Goal: Register for event/course

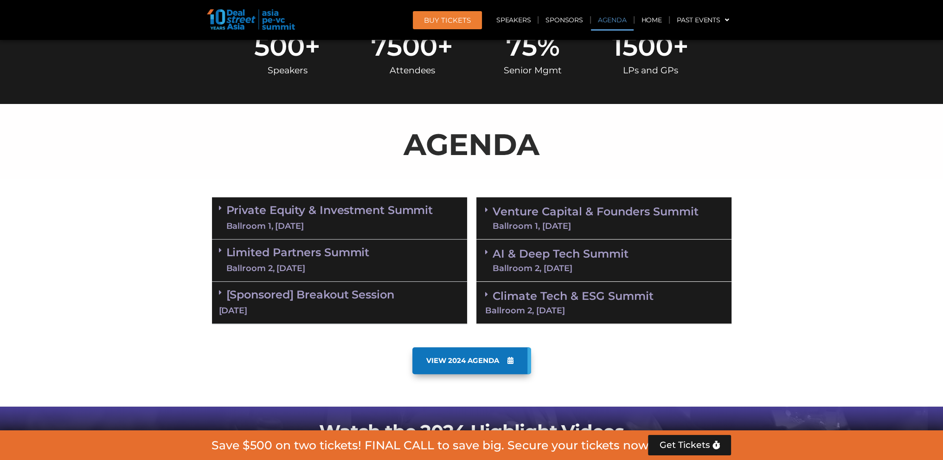
scroll to position [464, 0]
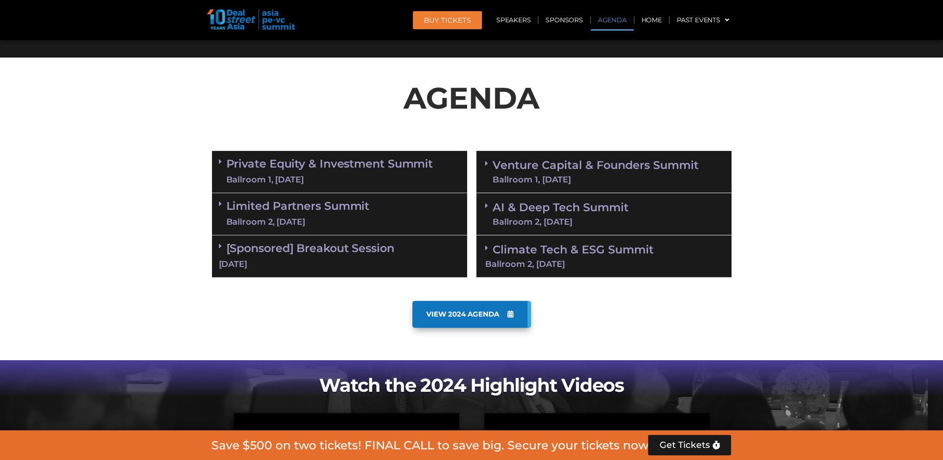
click at [313, 261] on div "[DATE]" at bounding box center [339, 264] width 241 height 12
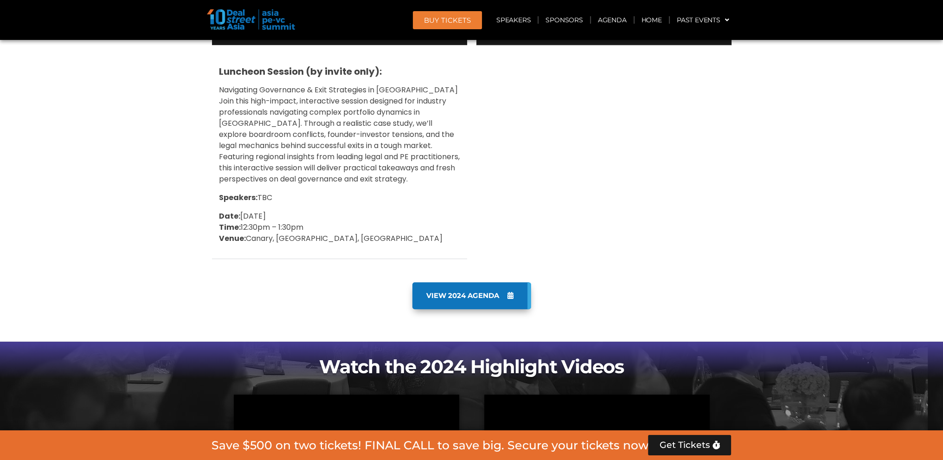
scroll to position [510, 0]
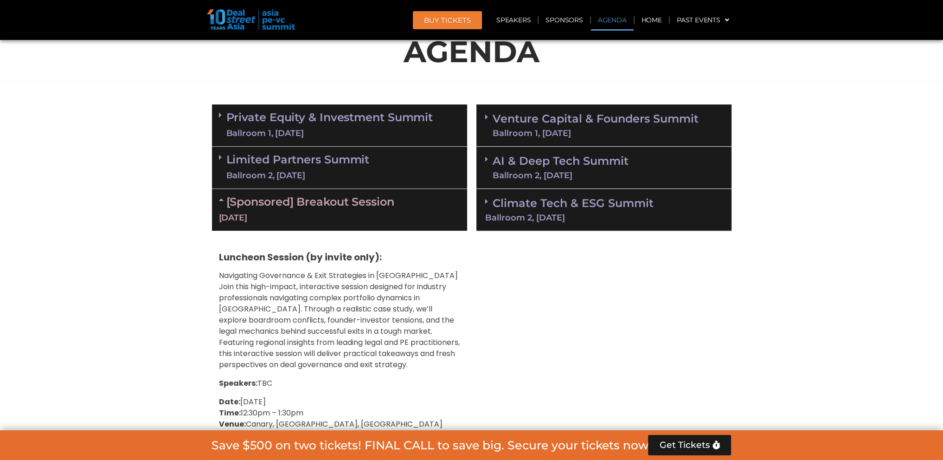
click at [311, 217] on div "[DATE]" at bounding box center [339, 218] width 241 height 12
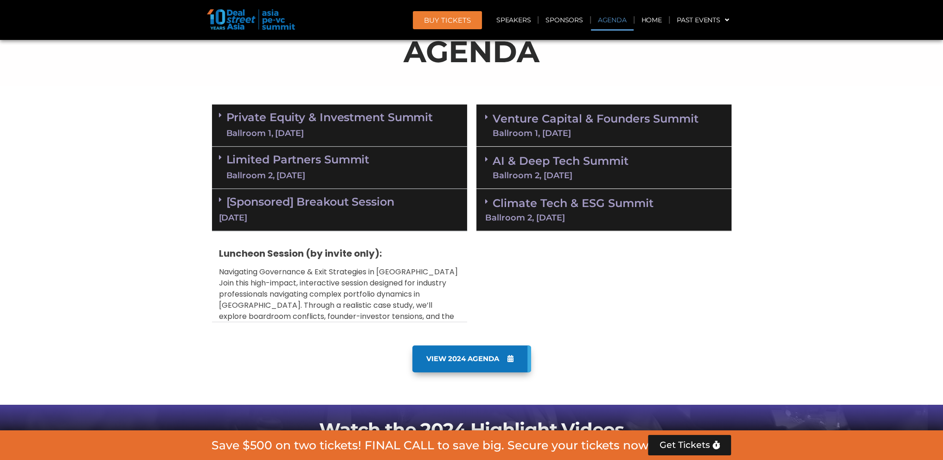
click at [310, 172] on div "Ballroom 2, [DATE]" at bounding box center [297, 176] width 143 height 12
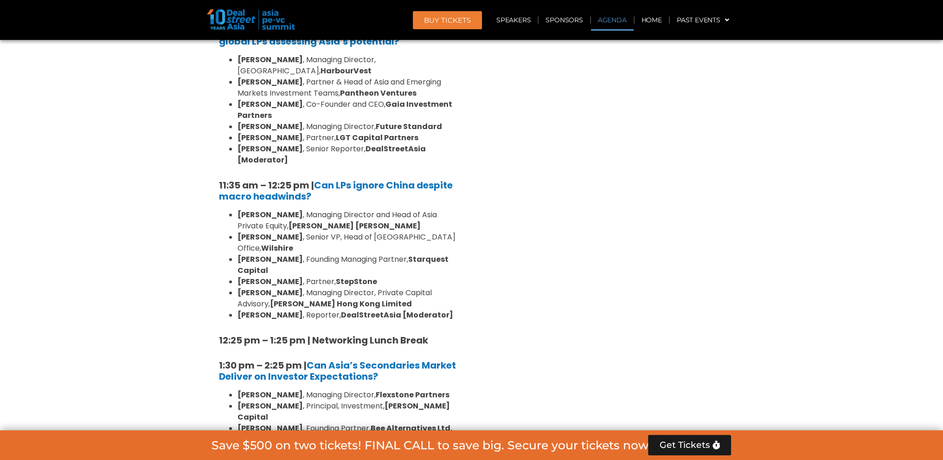
scroll to position [417, 0]
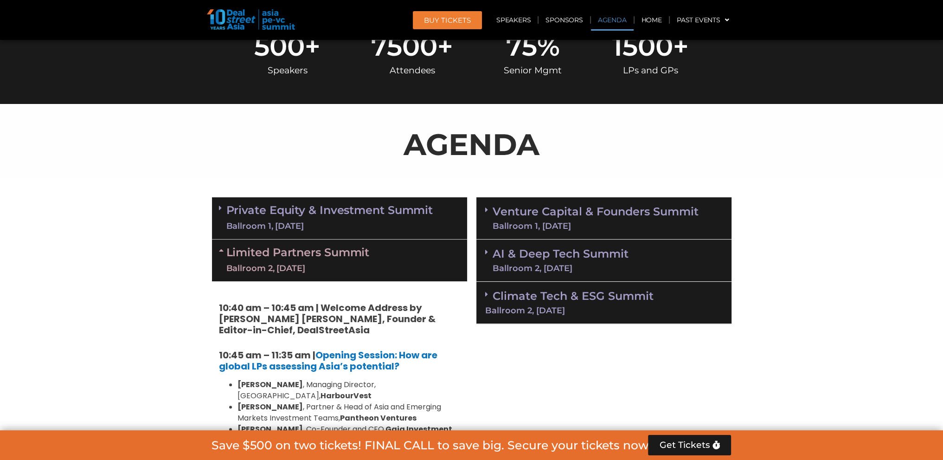
click at [310, 253] on link "Limited Partners [GEOGRAPHIC_DATA] 2, [DATE]" at bounding box center [297, 260] width 143 height 28
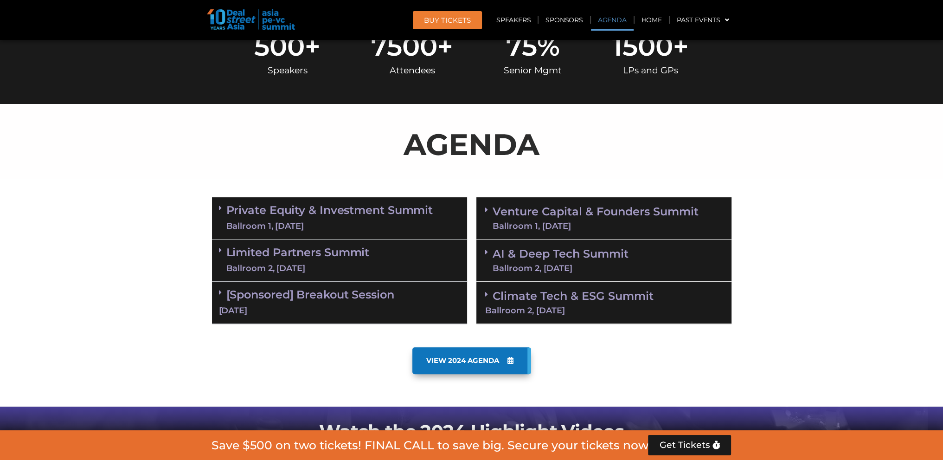
click at [382, 243] on div "Limited Partners [GEOGRAPHIC_DATA] 2, [DATE]" at bounding box center [339, 260] width 255 height 42
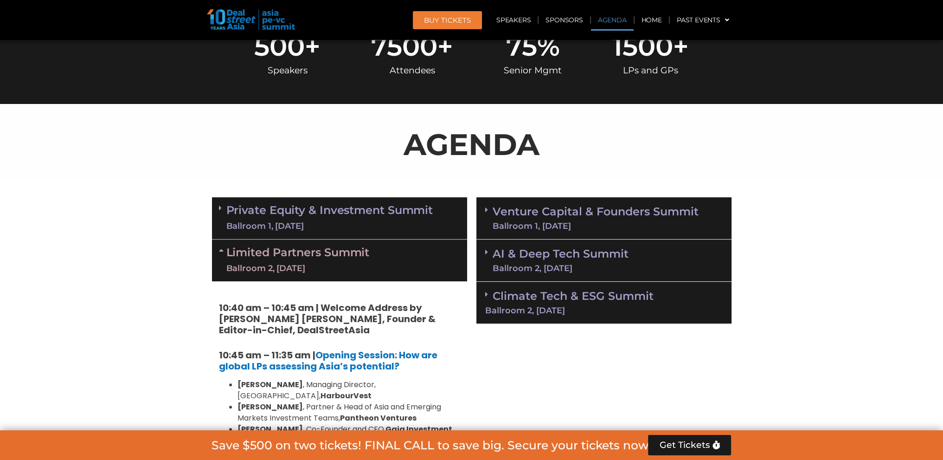
scroll to position [464, 0]
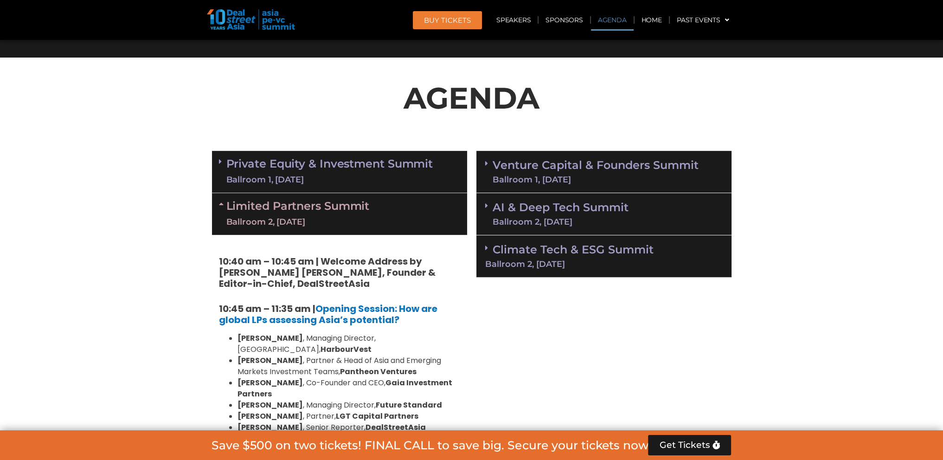
click at [543, 248] on link "Climate Tech & ESG Summit Ballroom 2, 11 Sept" at bounding box center [603, 256] width 237 height 26
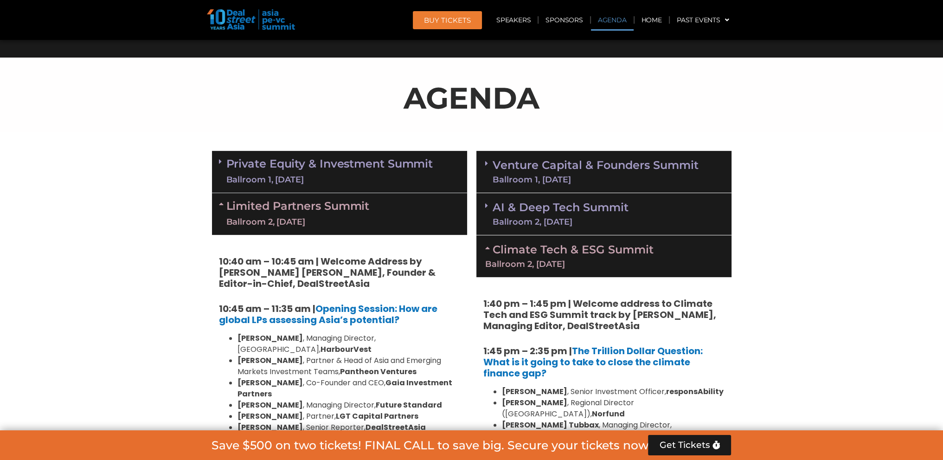
click at [543, 248] on link "Climate Tech & ESG Summit Ballroom 2, 11 Sept" at bounding box center [603, 256] width 237 height 26
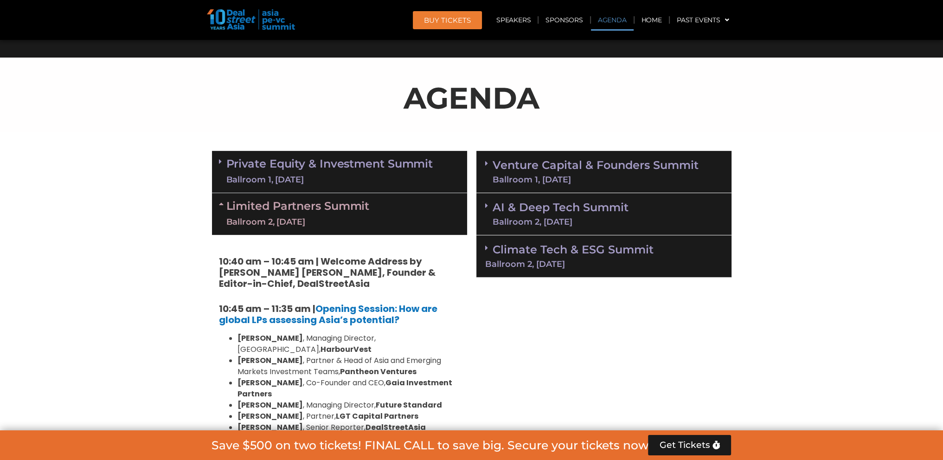
click at [546, 220] on div "Ballroom 2, [DATE]" at bounding box center [560, 221] width 136 height 8
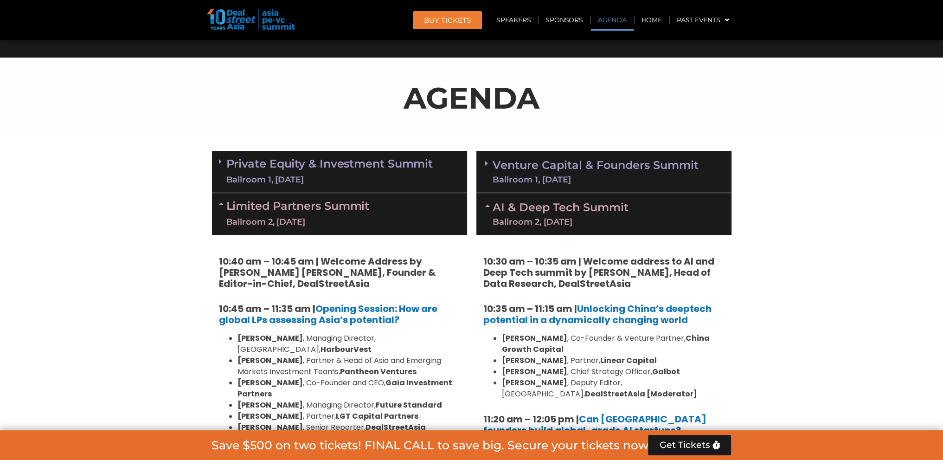
click at [546, 213] on link "AI & Deep Tech Summit Ballroom 2, [DATE]" at bounding box center [560, 214] width 136 height 24
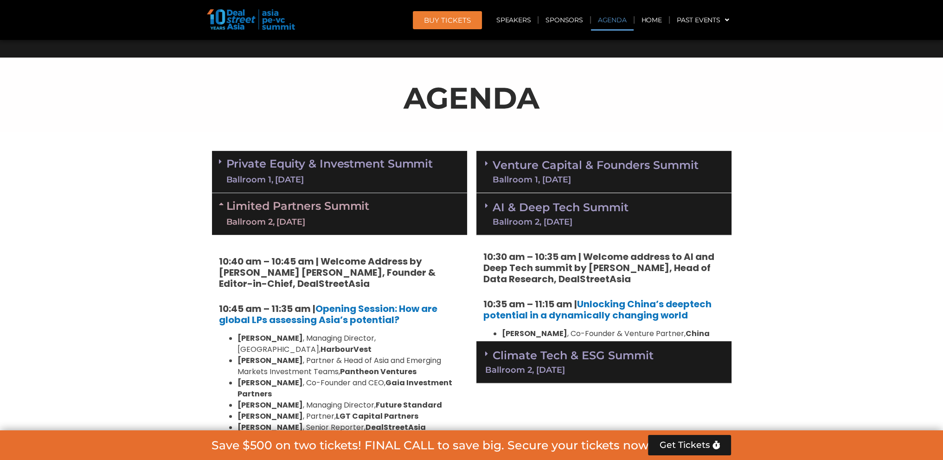
click at [553, 175] on div "Ballroom 1, [DATE]" at bounding box center [595, 179] width 206 height 8
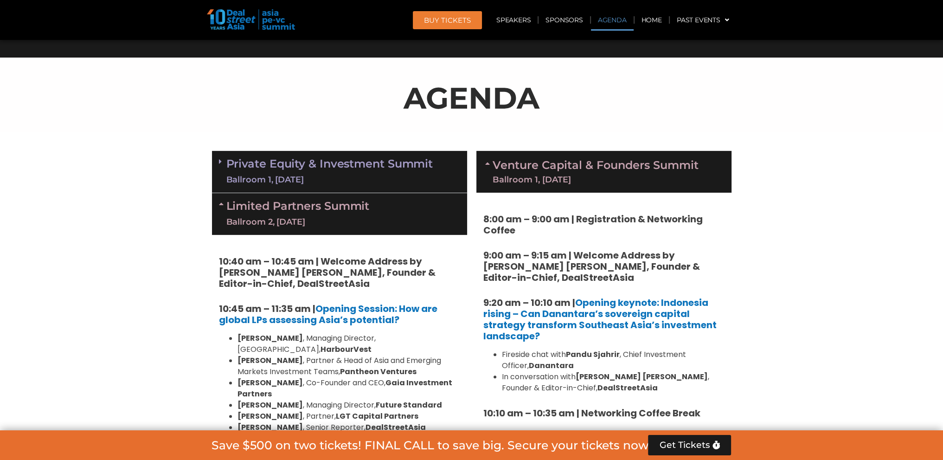
click at [552, 168] on link "Venture Capital & Founders​ Summit Ballroom 1, 11 Sept" at bounding box center [595, 172] width 206 height 24
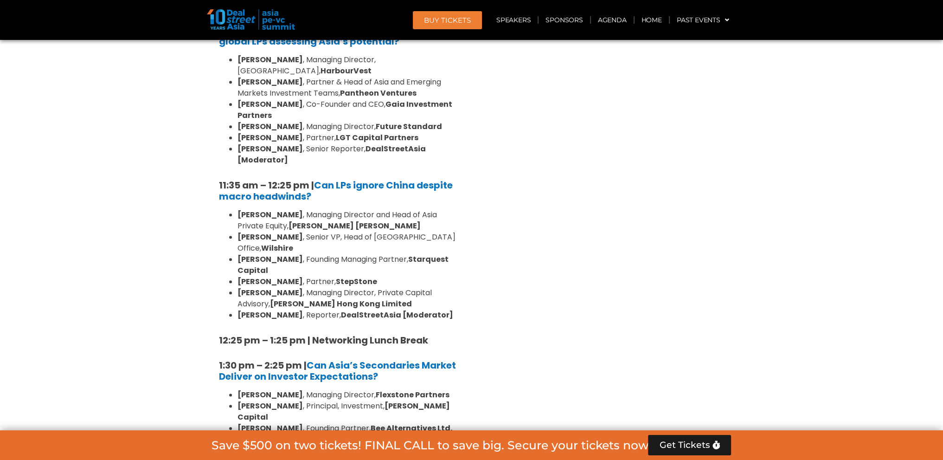
scroll to position [556, 0]
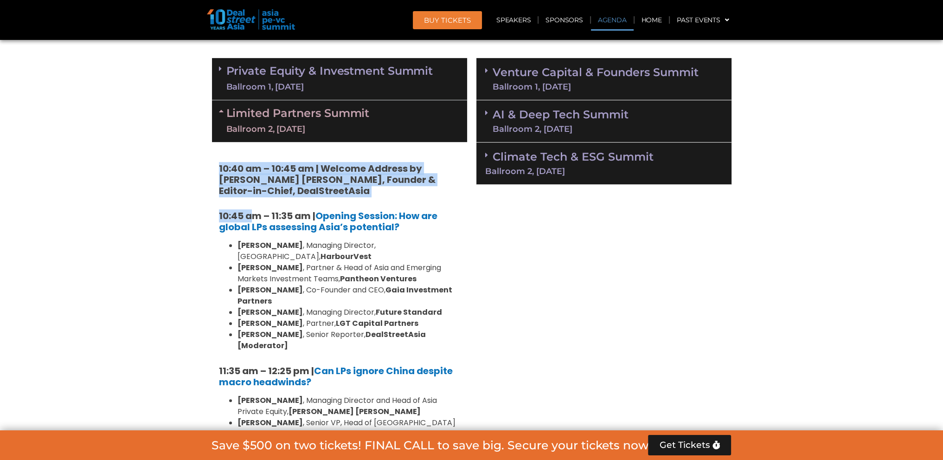
drag, startPoint x: 217, startPoint y: 170, endPoint x: 256, endPoint y: 199, distance: 48.3
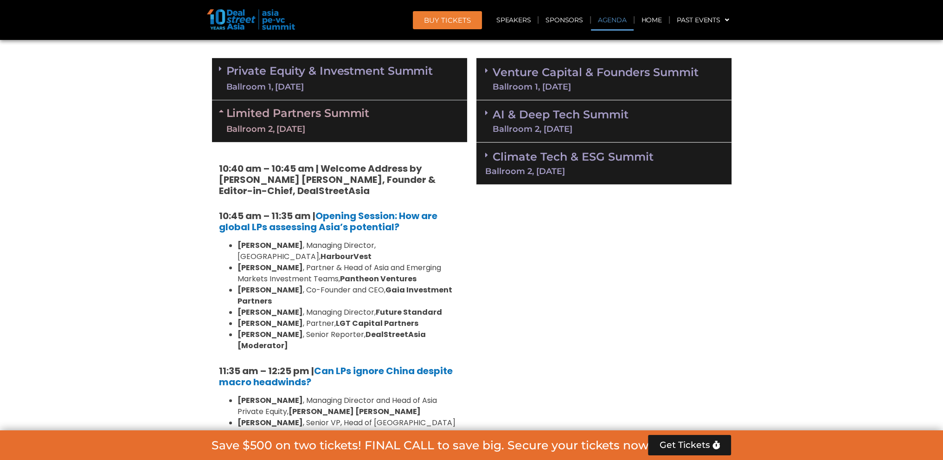
click at [319, 262] on li "Brian Lim , Partner & Head of Asia and Emerging Markets Investment Teams, Panth…" at bounding box center [348, 273] width 223 height 22
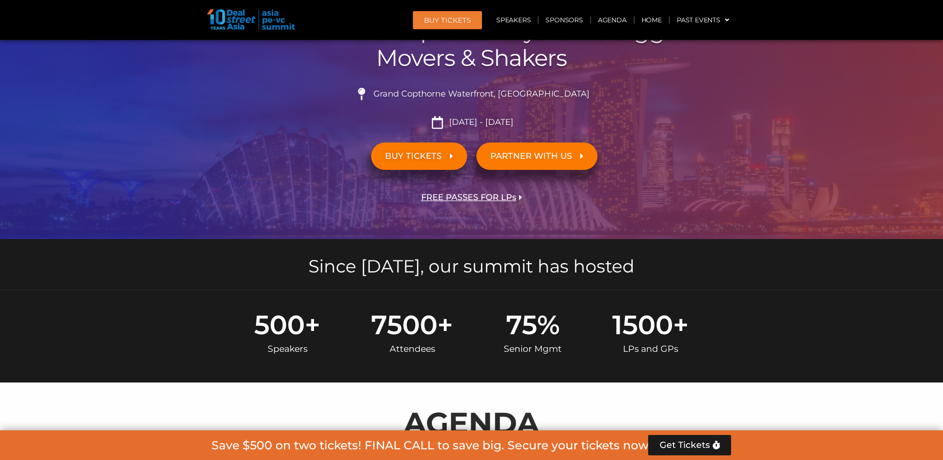
scroll to position [0, 0]
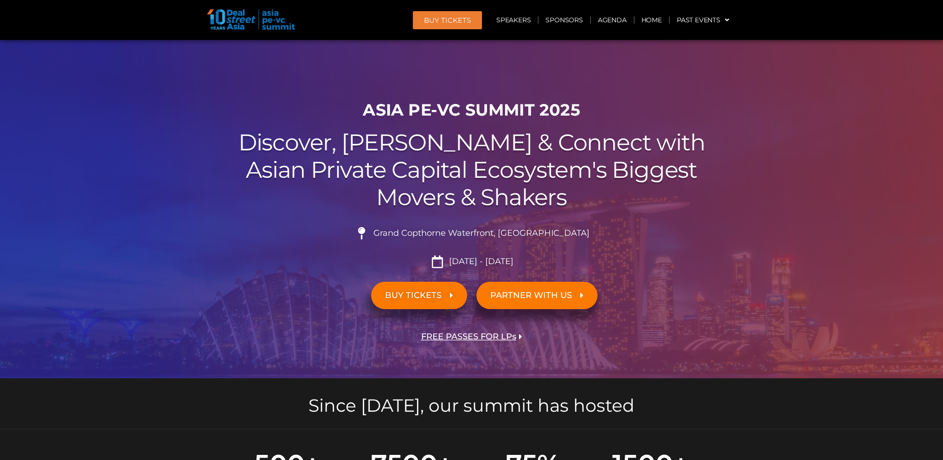
click at [236, 283] on div "BUY TICKETS" at bounding box center [342, 295] width 260 height 37
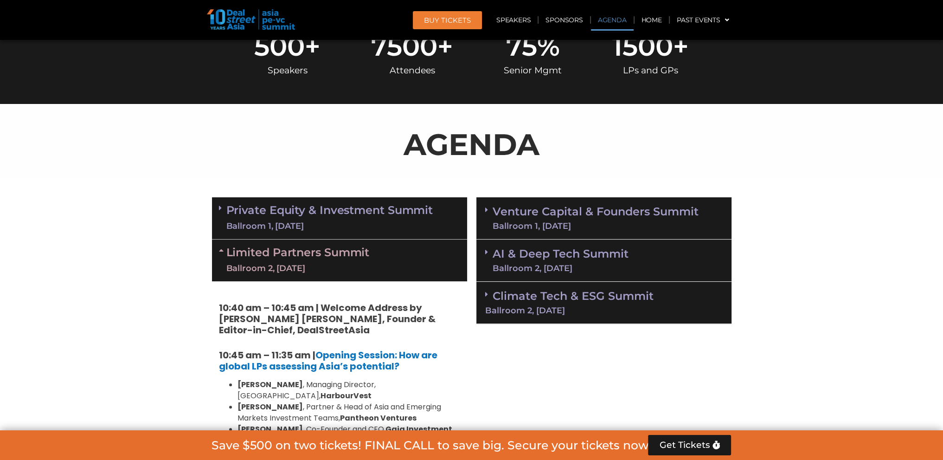
scroll to position [46, 0]
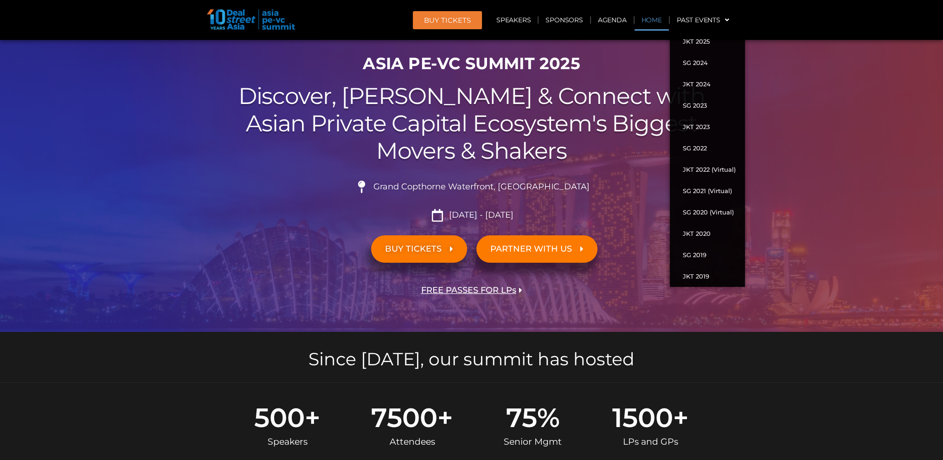
click at [660, 27] on link "Home" at bounding box center [651, 19] width 34 height 21
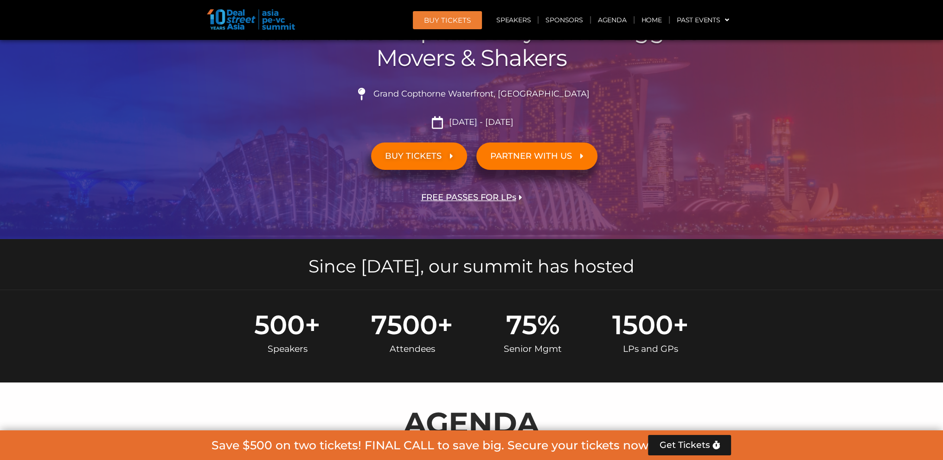
scroll to position [0, 0]
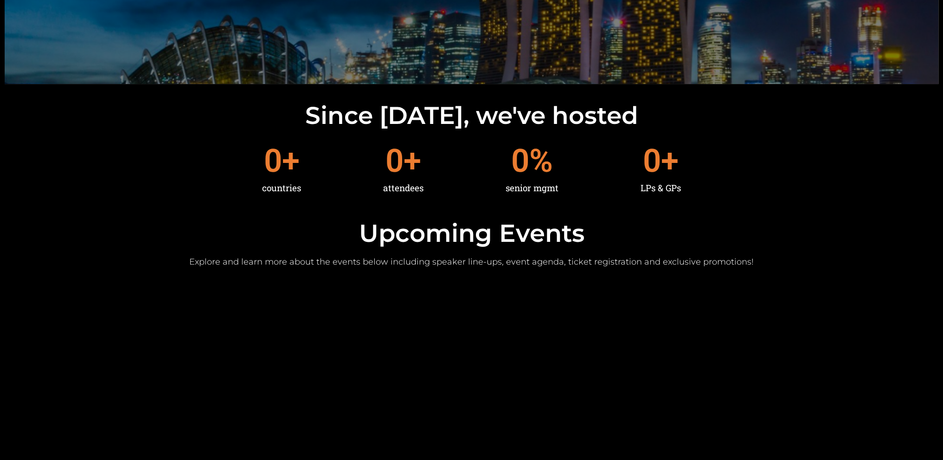
scroll to position [232, 0]
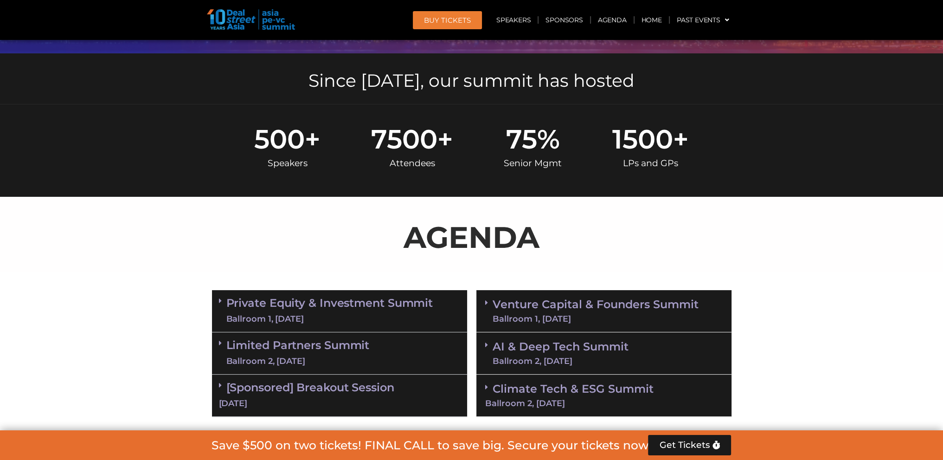
scroll to position [371, 0]
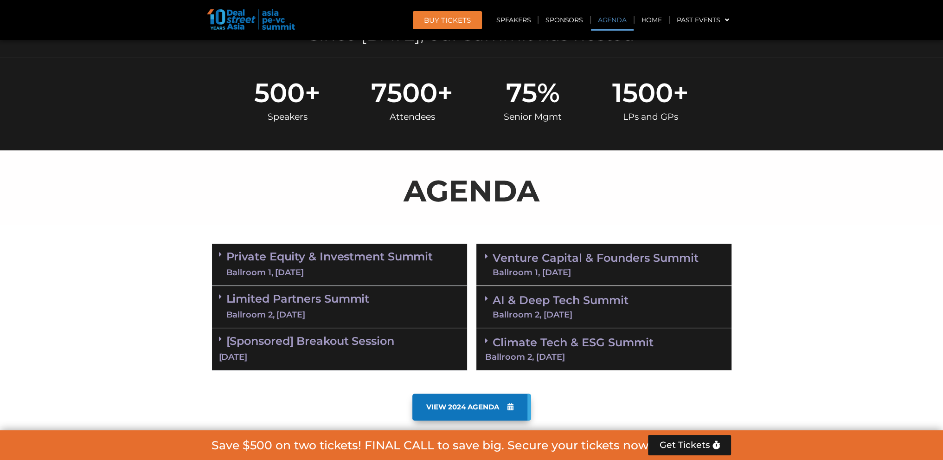
click at [321, 309] on div "Ballroom 2, [DATE]" at bounding box center [297, 315] width 143 height 12
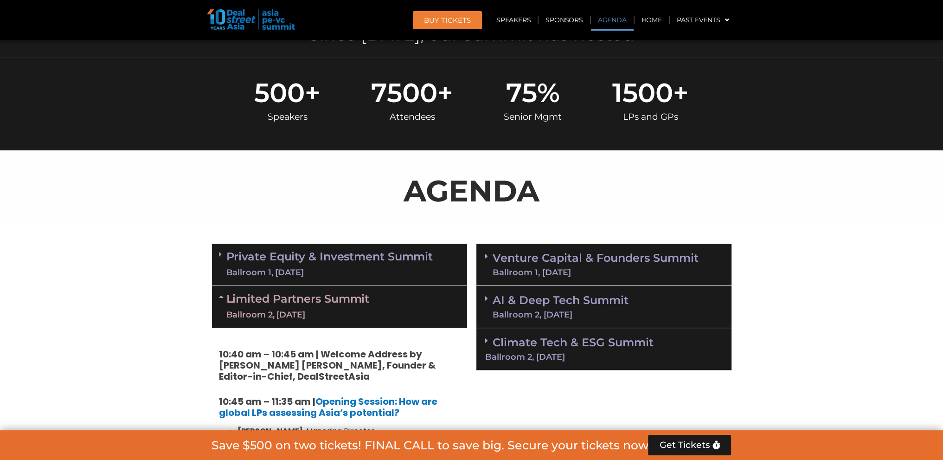
click at [321, 309] on div "Ballroom 2, [DATE]" at bounding box center [297, 315] width 143 height 12
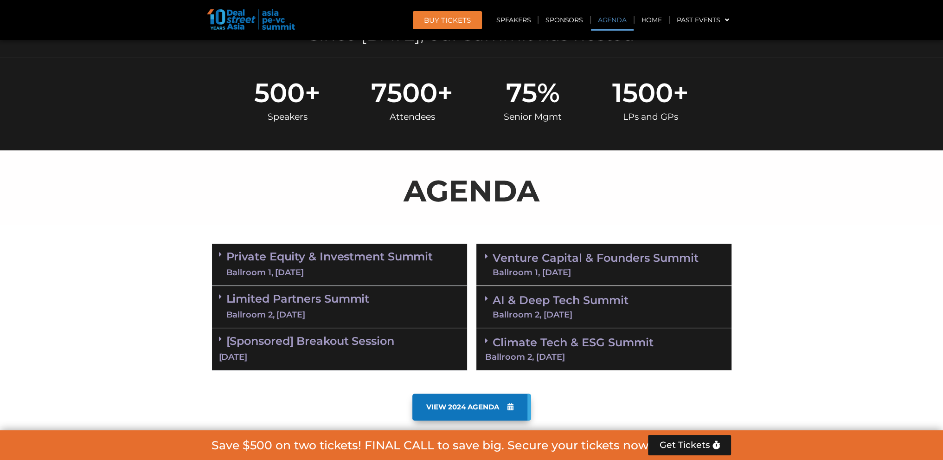
click at [545, 306] on link "AI & Deep Tech Summit Ballroom 2, [DATE]" at bounding box center [560, 306] width 136 height 24
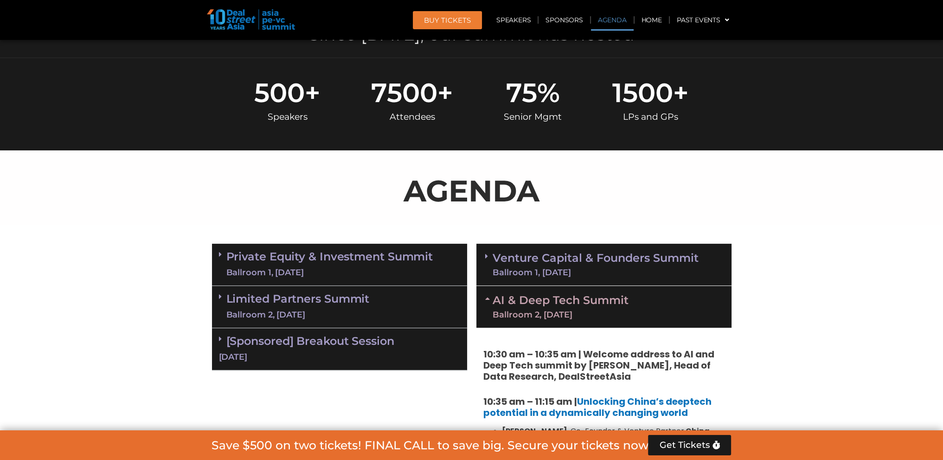
click at [538, 305] on link "AI & Deep Tech Summit Ballroom 2, [DATE]" at bounding box center [560, 306] width 136 height 24
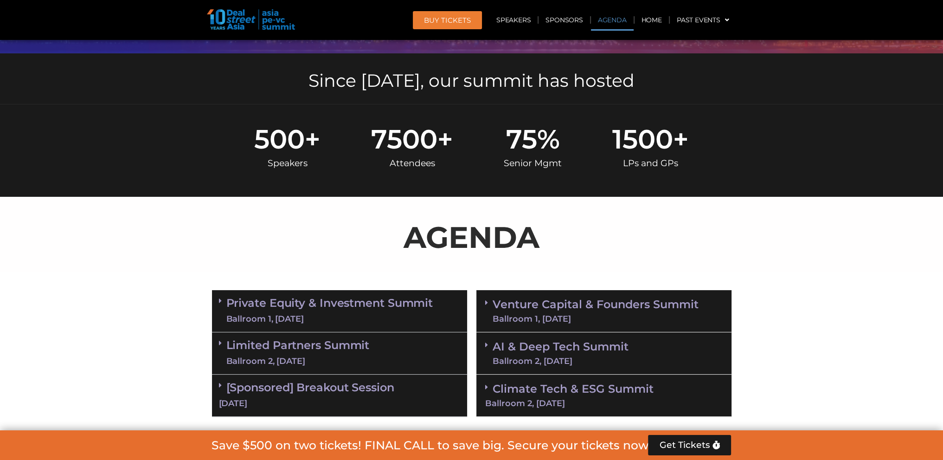
scroll to position [510, 0]
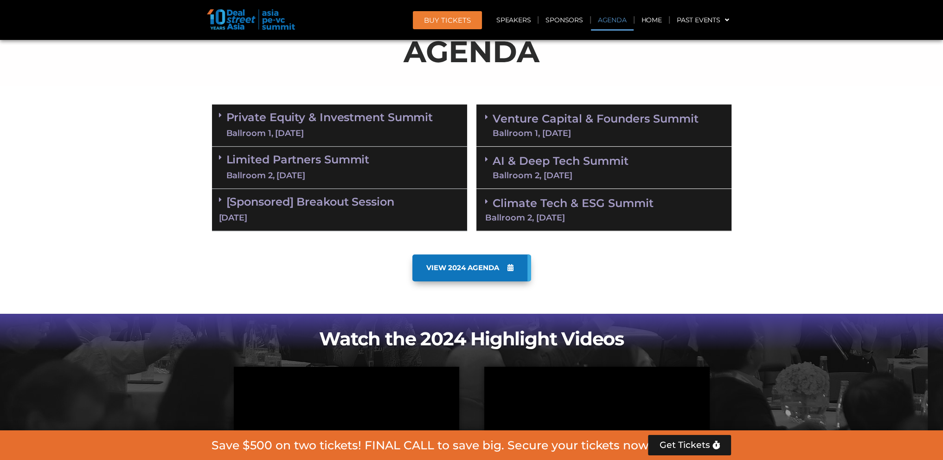
click at [396, 176] on div "Limited Partners [GEOGRAPHIC_DATA] 2, [DATE]" at bounding box center [339, 168] width 255 height 42
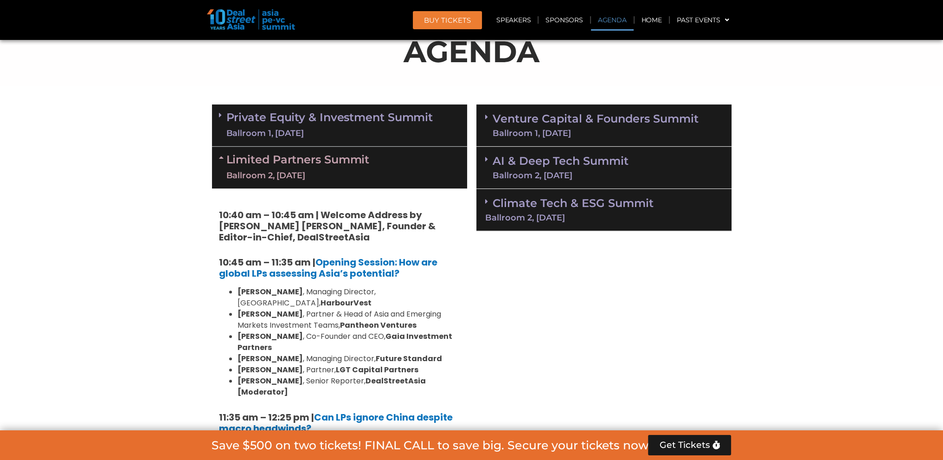
click at [396, 176] on div "Limited Partners [GEOGRAPHIC_DATA] 2, [DATE]" at bounding box center [339, 168] width 255 height 42
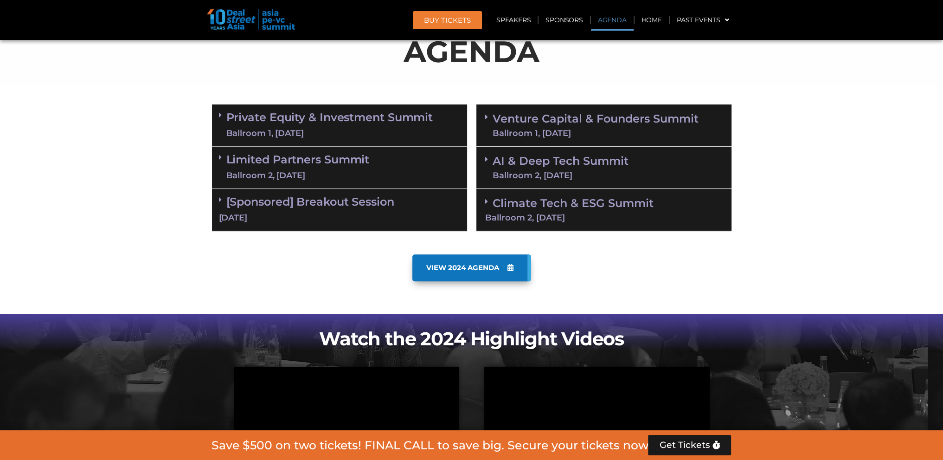
click at [396, 176] on div "Limited Partners [GEOGRAPHIC_DATA] 2, [DATE]" at bounding box center [339, 168] width 255 height 42
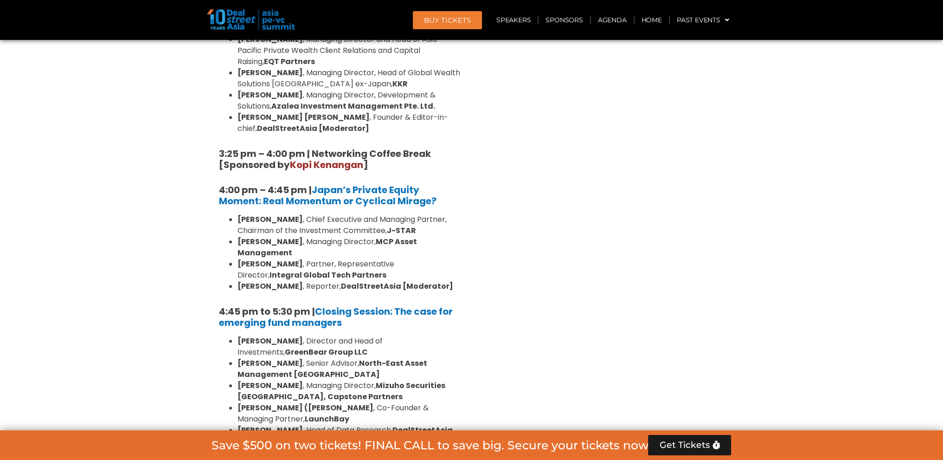
scroll to position [1298, 0]
